Goal: Task Accomplishment & Management: Manage account settings

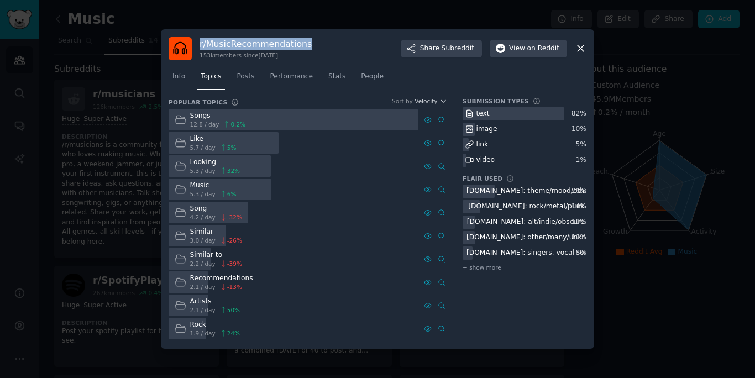
scroll to position [265, 0]
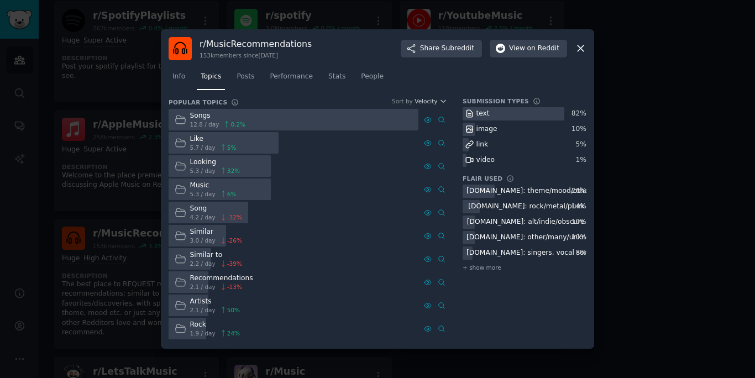
click at [87, 178] on div at bounding box center [377, 189] width 755 height 378
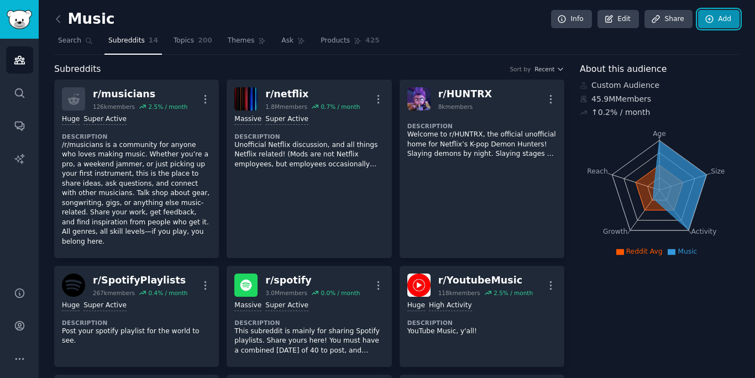
click at [705, 25] on link "Add" at bounding box center [718, 19] width 41 height 19
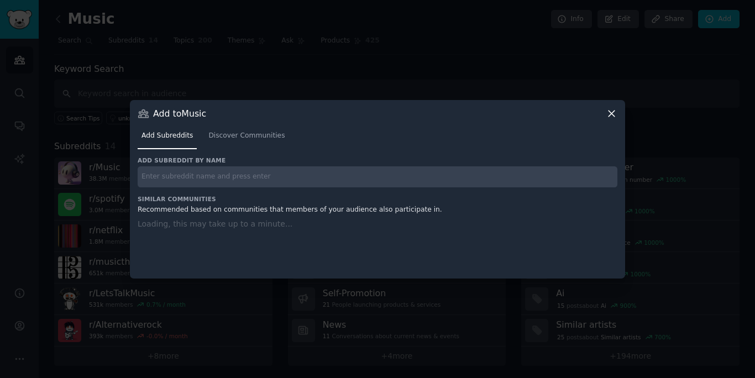
click at [434, 160] on h3 "Add subreddit by name" at bounding box center [377, 160] width 479 height 8
click at [428, 181] on input "text" at bounding box center [377, 177] width 479 height 22
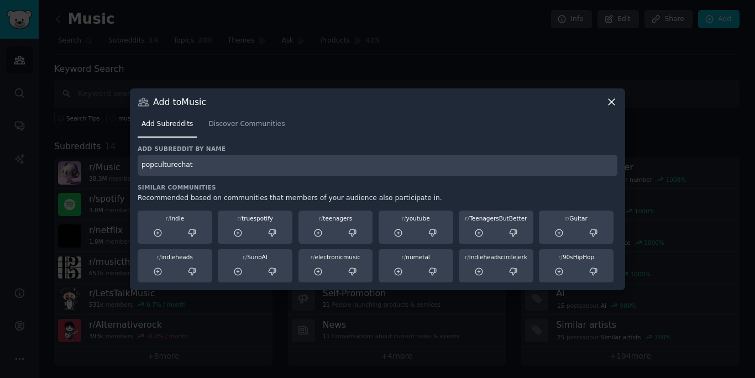
type input "popculturechat"
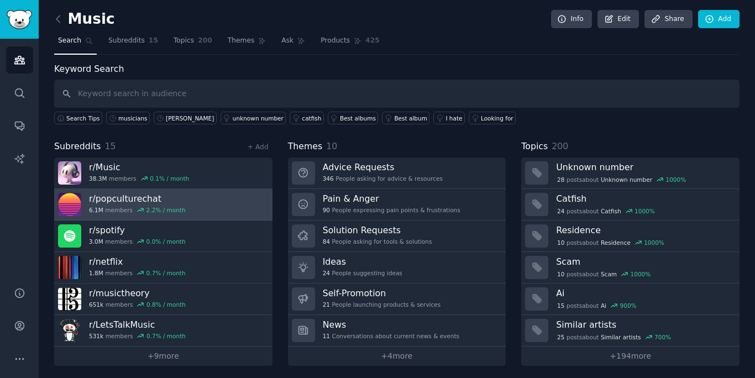
click at [221, 208] on link "r/ popculturechat 6.1M members 2.2 % / month" at bounding box center [163, 204] width 218 height 31
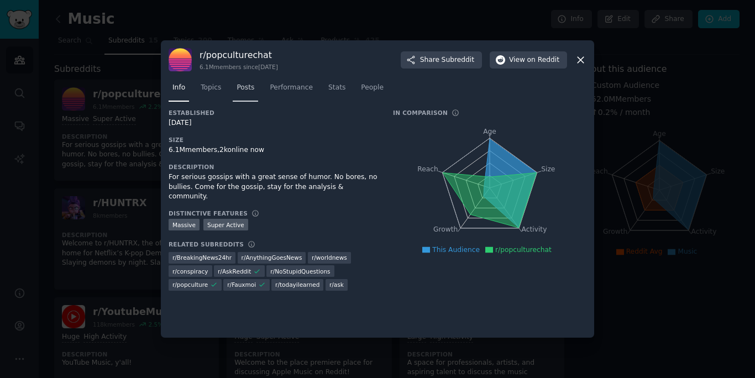
click at [240, 87] on span "Posts" at bounding box center [245, 88] width 18 height 10
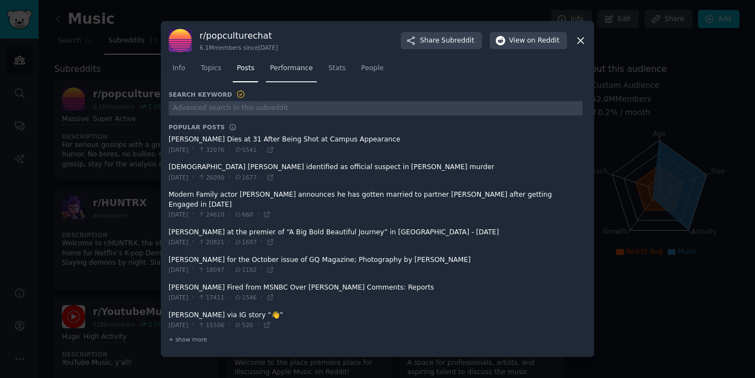
click at [278, 81] on link "Performance" at bounding box center [291, 71] width 51 height 23
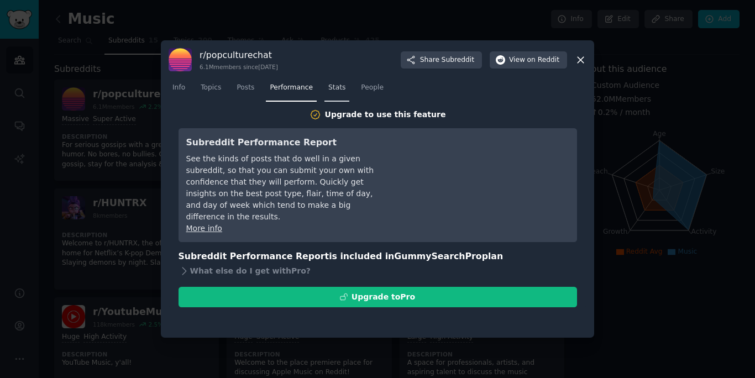
click at [326, 94] on link "Stats" at bounding box center [336, 90] width 25 height 23
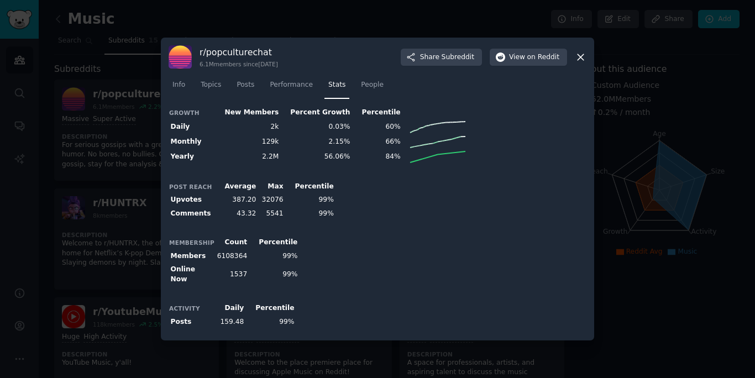
click at [354, 89] on nav "Info Topics Posts Performance Stats People" at bounding box center [377, 87] width 418 height 23
click at [255, 88] on link "Posts" at bounding box center [245, 87] width 25 height 23
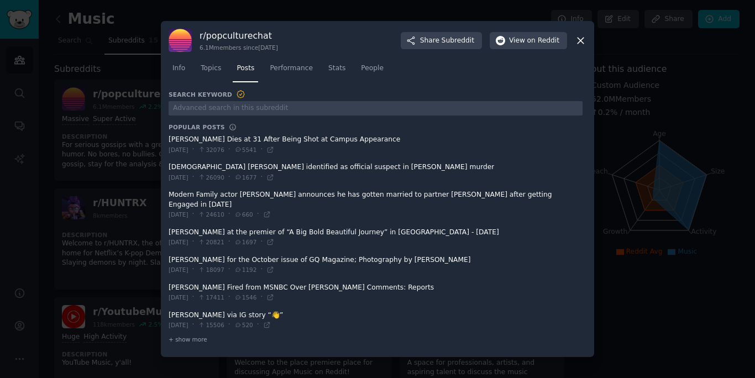
click at [207, 88] on div "Info Topics Posts Performance Stats People" at bounding box center [377, 71] width 418 height 38
click at [217, 80] on link "Topics" at bounding box center [211, 71] width 28 height 23
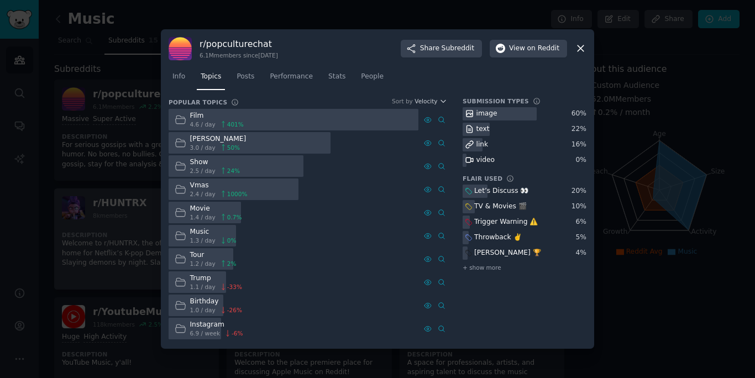
click at [109, 210] on div at bounding box center [377, 189] width 755 height 378
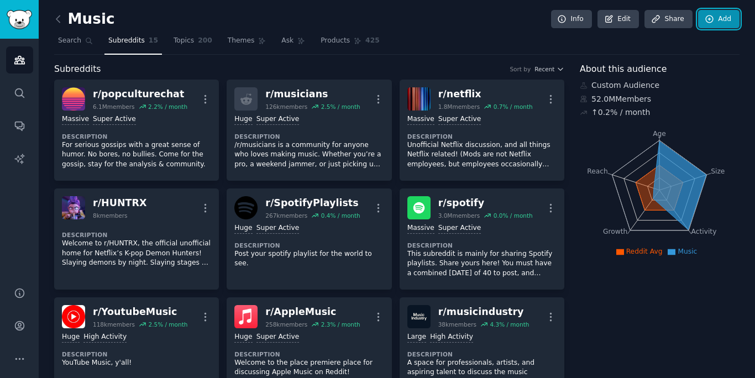
click at [720, 24] on link "Add" at bounding box center [718, 19] width 41 height 19
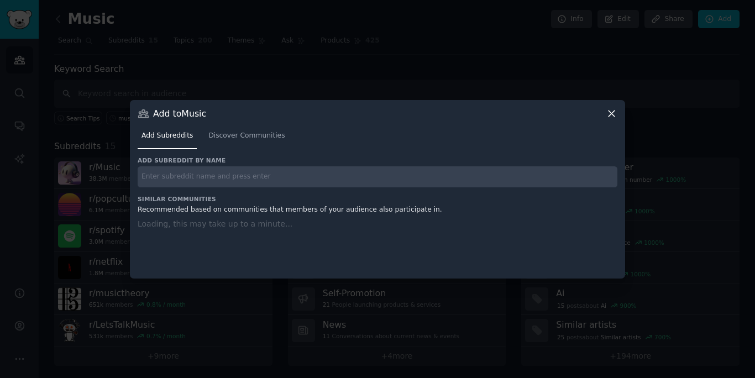
click at [472, 184] on input "text" at bounding box center [377, 177] width 479 height 22
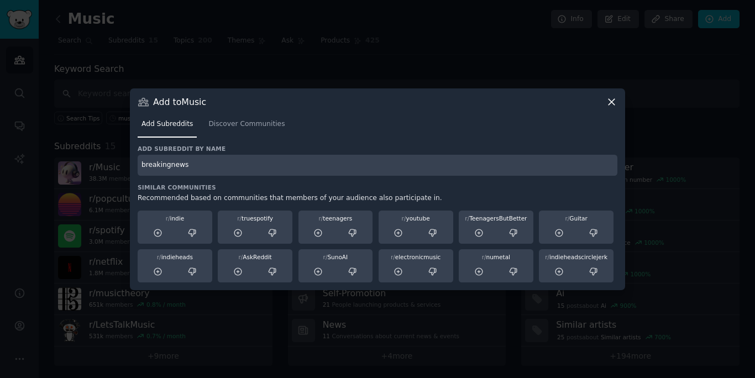
type input "breakingnews"
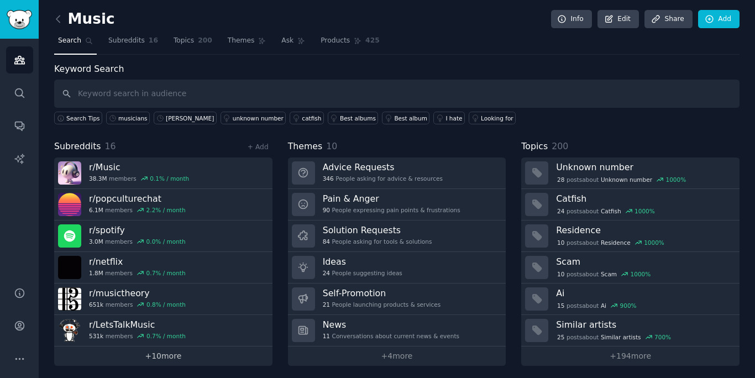
click at [168, 360] on link "+ 10 more" at bounding box center [163, 355] width 218 height 19
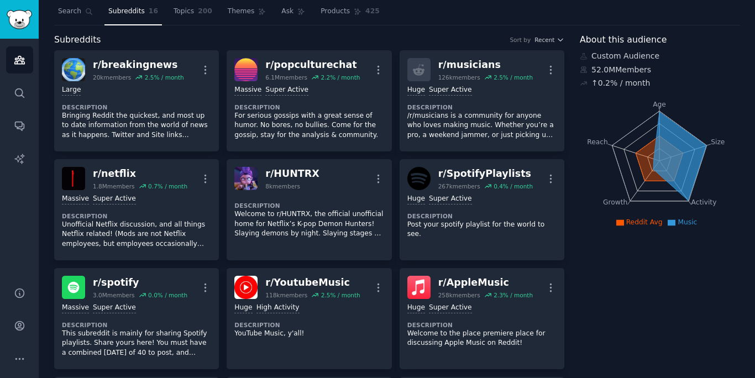
scroll to position [1, 0]
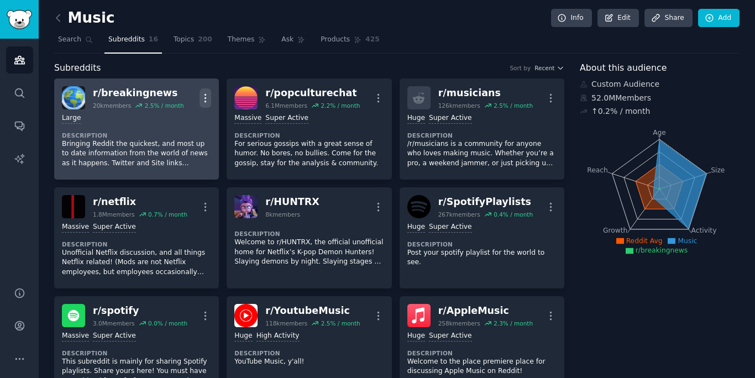
click at [205, 98] on icon "button" at bounding box center [205, 98] width 12 height 12
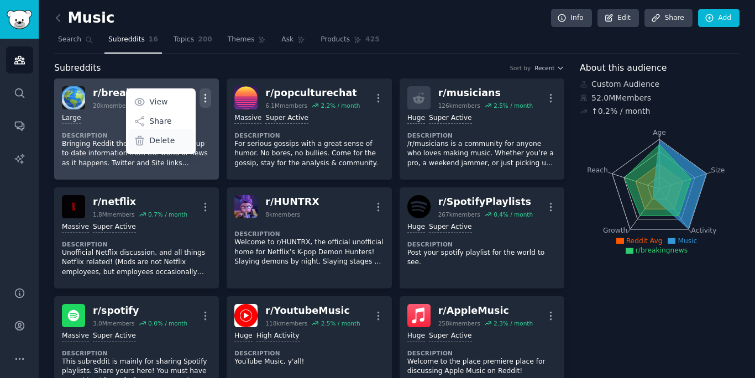
click at [175, 145] on div "Delete" at bounding box center [161, 140] width 66 height 23
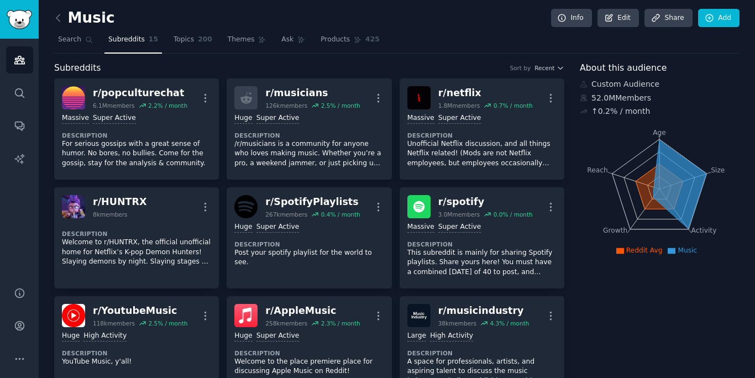
click at [60, 19] on icon at bounding box center [58, 18] width 12 height 12
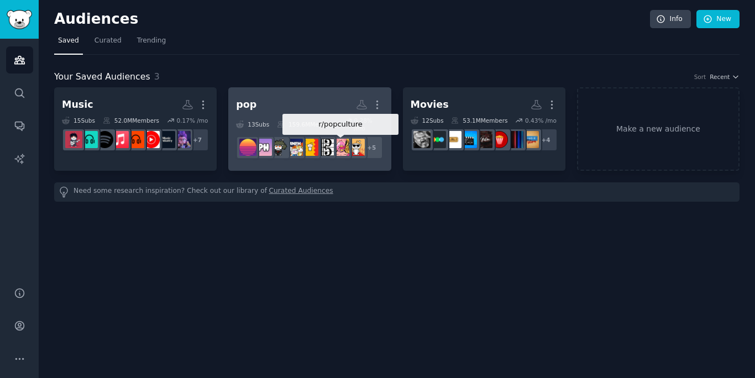
click at [350, 150] on div at bounding box center [340, 147] width 23 height 23
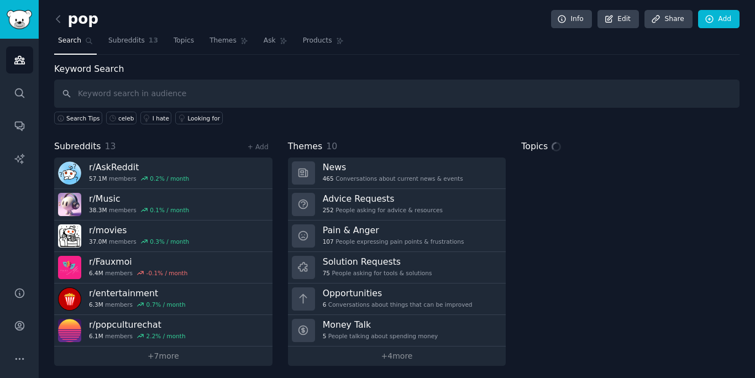
click at [407, 104] on input "text" at bounding box center [396, 94] width 685 height 28
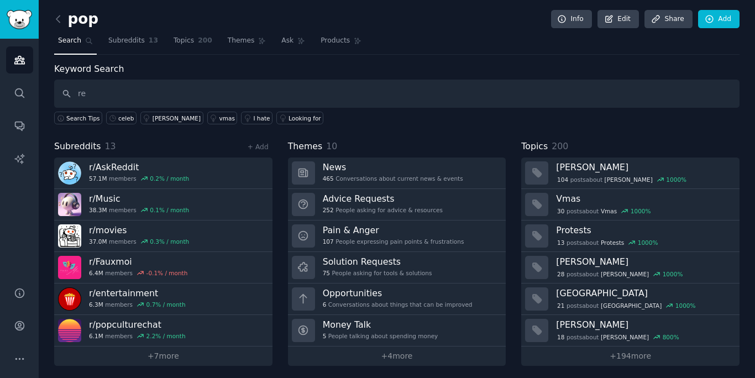
type input "r"
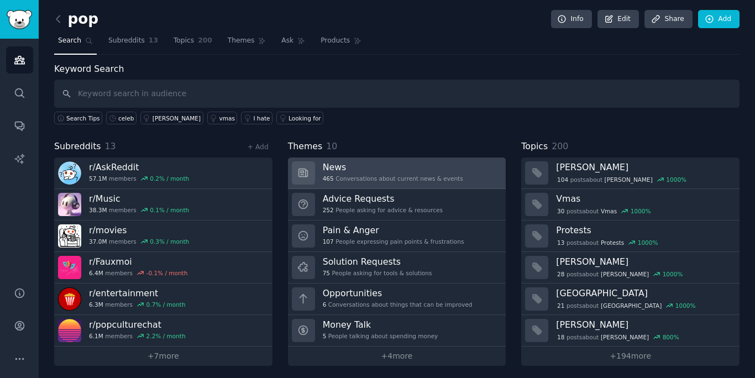
click at [467, 186] on link "News 465 Conversations about current news & events" at bounding box center [397, 172] width 218 height 31
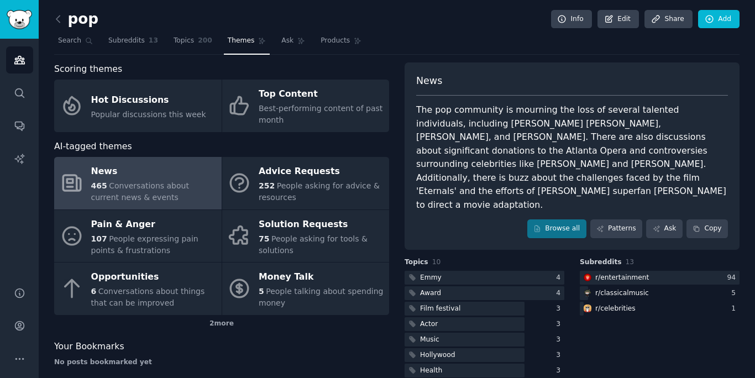
scroll to position [49, 0]
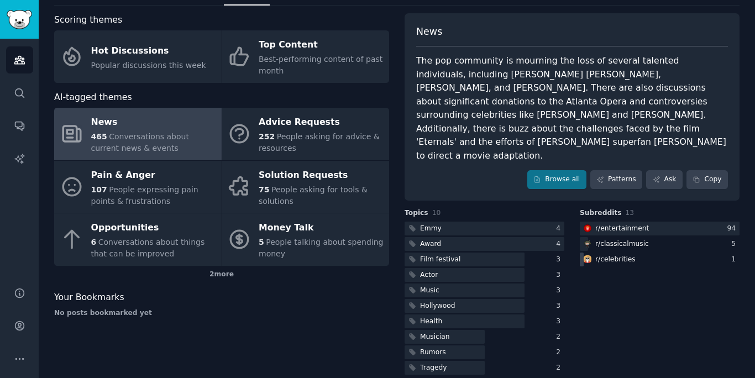
click at [637, 252] on div "r/ celebrities" at bounding box center [659, 259] width 160 height 14
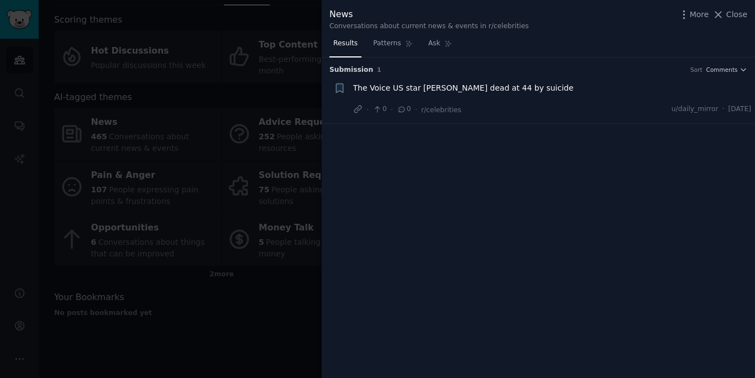
click at [224, 160] on div at bounding box center [377, 189] width 755 height 378
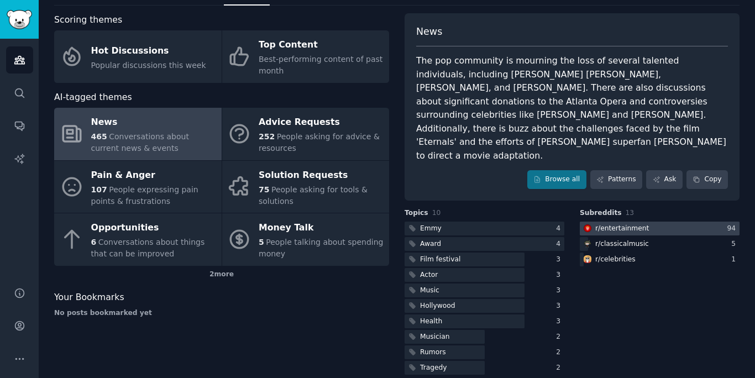
click at [620, 224] on div "r/ entertainment" at bounding box center [622, 229] width 54 height 10
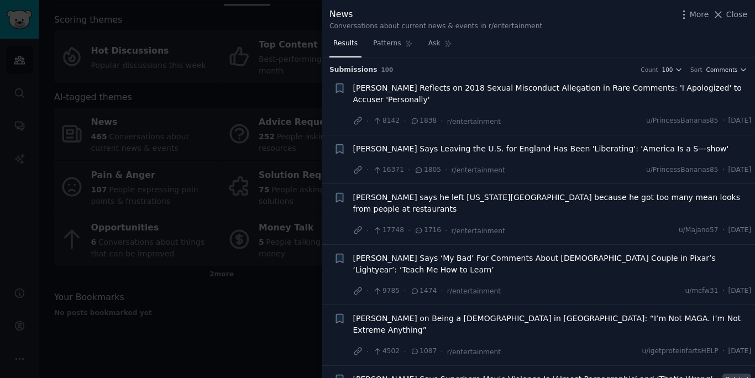
click at [284, 159] on div at bounding box center [377, 189] width 755 height 378
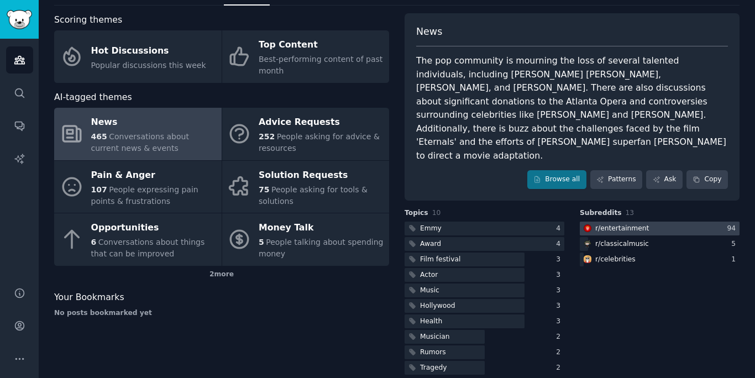
click at [616, 224] on div "r/ entertainment" at bounding box center [622, 229] width 54 height 10
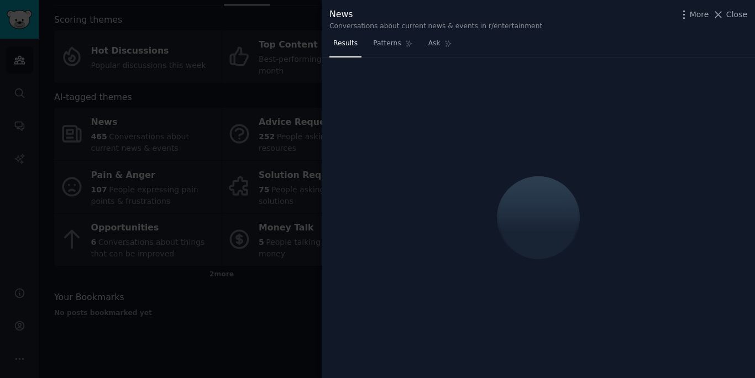
click at [221, 162] on div at bounding box center [377, 189] width 755 height 378
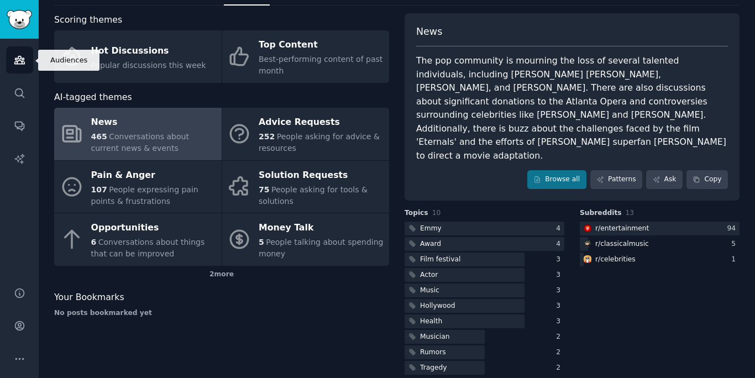
click at [22, 69] on link "Audiences" at bounding box center [19, 59] width 27 height 27
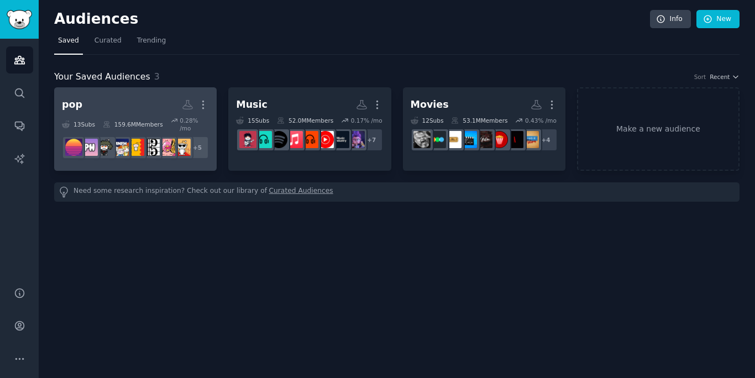
click at [141, 120] on div "159.6M Members" at bounding box center [133, 124] width 60 height 15
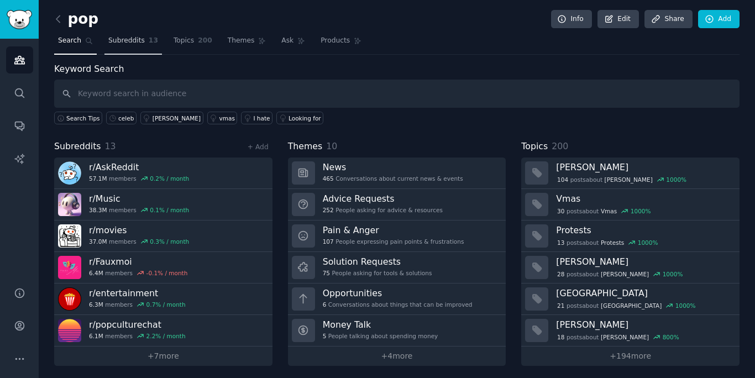
click at [128, 33] on link "Subreddits 13" at bounding box center [132, 43] width 57 height 23
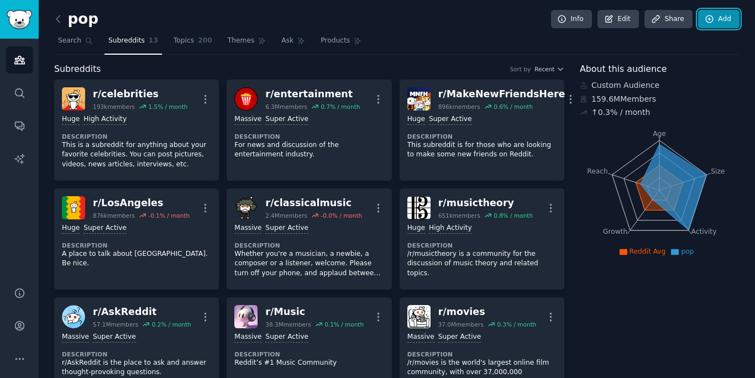
click at [718, 20] on link "Add" at bounding box center [718, 19] width 41 height 19
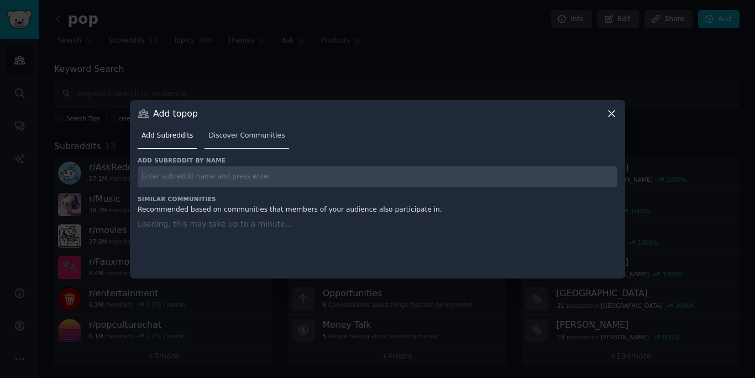
click at [247, 129] on link "Discover Communities" at bounding box center [246, 138] width 84 height 23
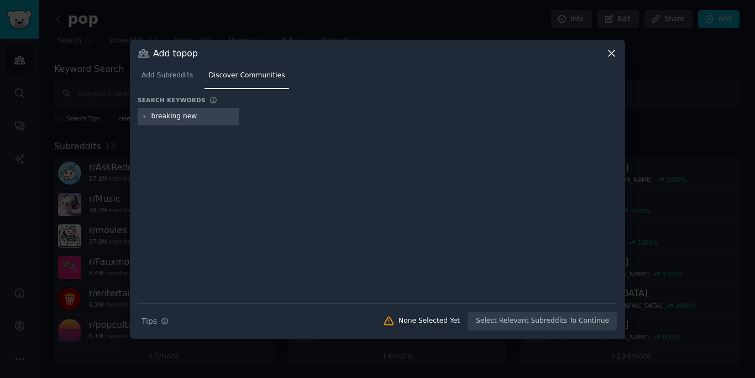
type input "breaking news"
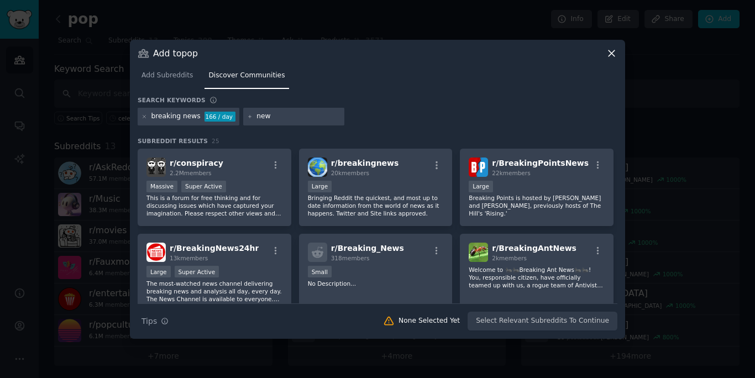
type input "news"
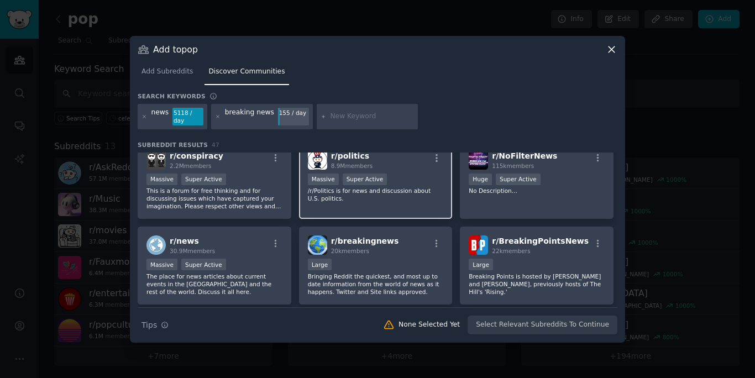
scroll to position [13, 0]
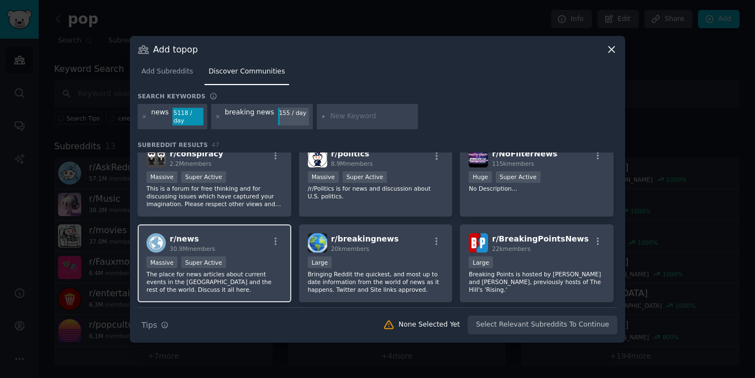
click at [236, 271] on p "The place for news articles about current events in the [GEOGRAPHIC_DATA] and t…" at bounding box center [214, 281] width 136 height 23
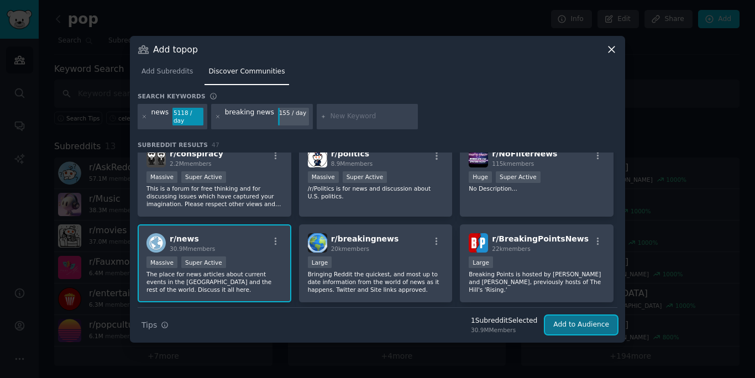
click at [584, 315] on button "Add to Audience" at bounding box center [581, 324] width 72 height 19
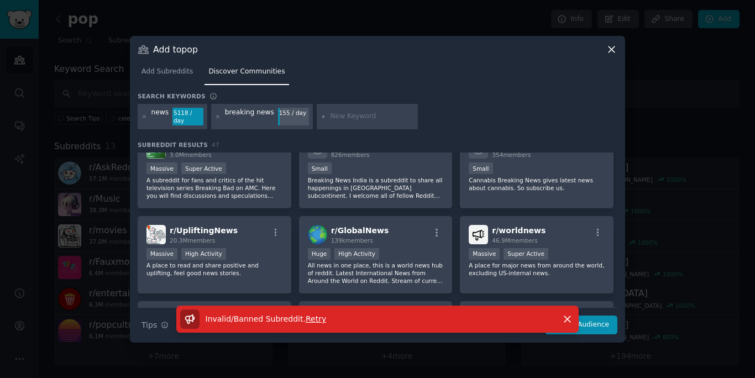
scroll to position [280, 0]
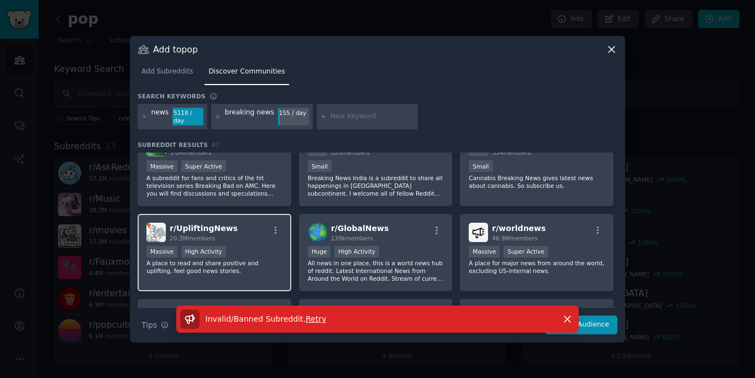
click at [265, 266] on p "A place to read and share positive and uplifting, feel good news stories." at bounding box center [214, 266] width 136 height 15
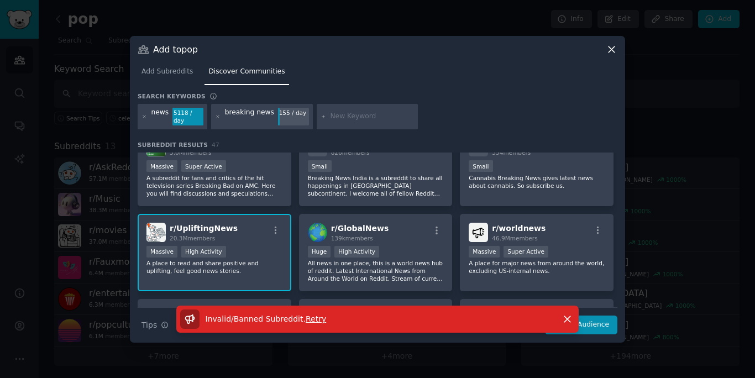
click at [602, 322] on div "Invalid/Banned Subreddit . Retry Dismiss" at bounding box center [377, 323] width 495 height 37
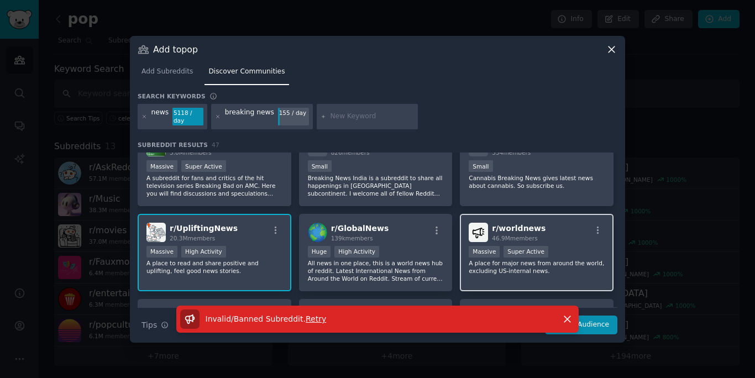
click at [588, 267] on p "A place for major news from around the world, excluding US-internal news." at bounding box center [536, 266] width 136 height 15
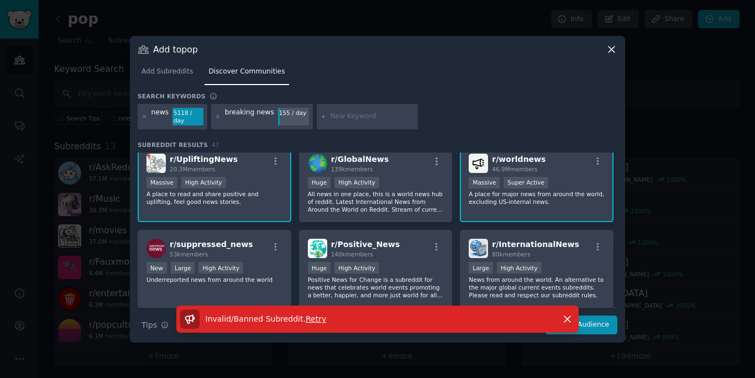
scroll to position [356, 0]
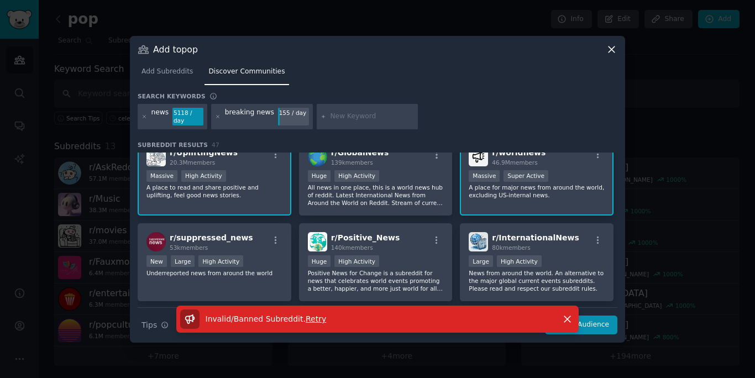
click at [582, 195] on div "r/ worldnews 46.9M members Massive Super Active A place for major news from aro…" at bounding box center [537, 177] width 154 height 78
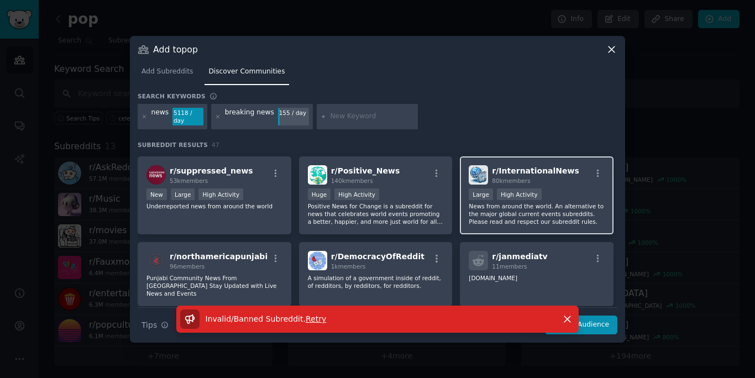
scroll to position [446, 0]
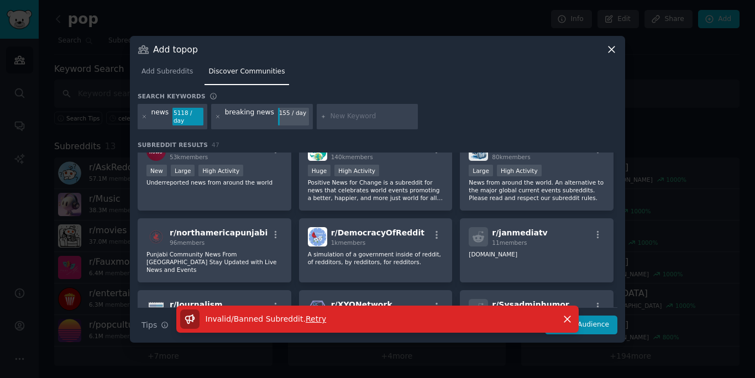
click at [594, 323] on div "Invalid/Banned Subreddit . Retry Dismiss" at bounding box center [377, 323] width 495 height 37
click at [572, 313] on button "Dismiss" at bounding box center [566, 318] width 19 height 19
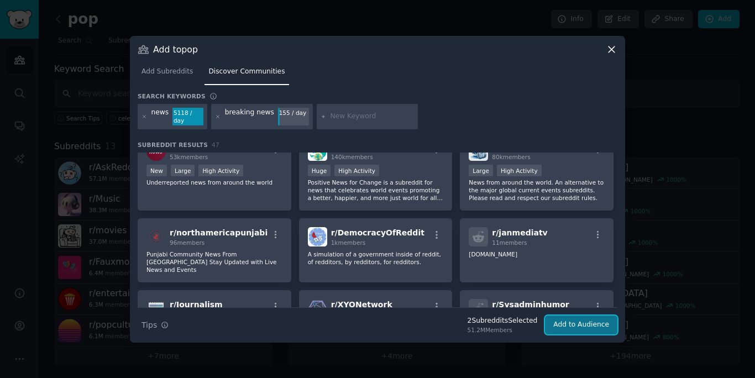
click at [577, 325] on button "Add to Audience" at bounding box center [581, 324] width 72 height 19
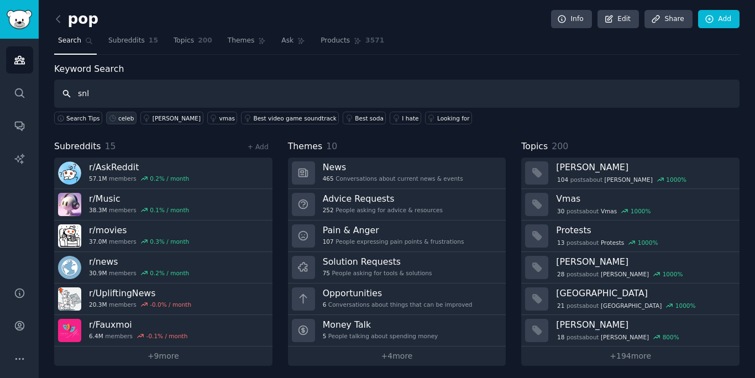
type input "snl"
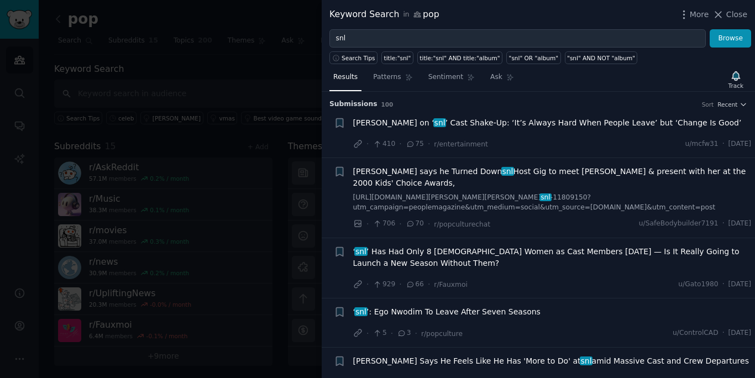
click at [531, 123] on span "[PERSON_NAME] on ‘ snl ’ Cast Shake-Up: ‘It’s Always Hard When People Leave’ bu…" at bounding box center [547, 123] width 388 height 12
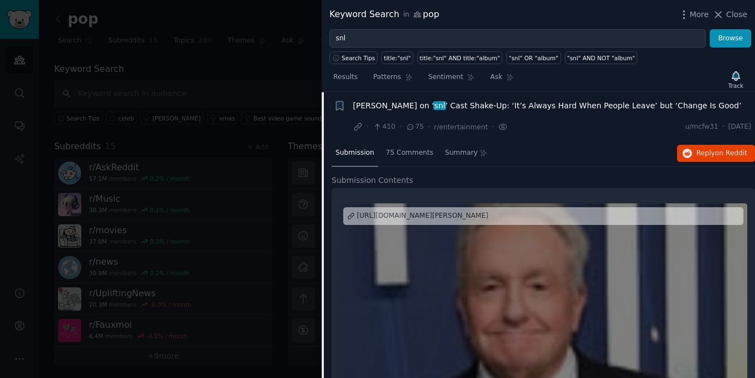
scroll to position [11, 0]
